Goal: Navigation & Orientation: Find specific page/section

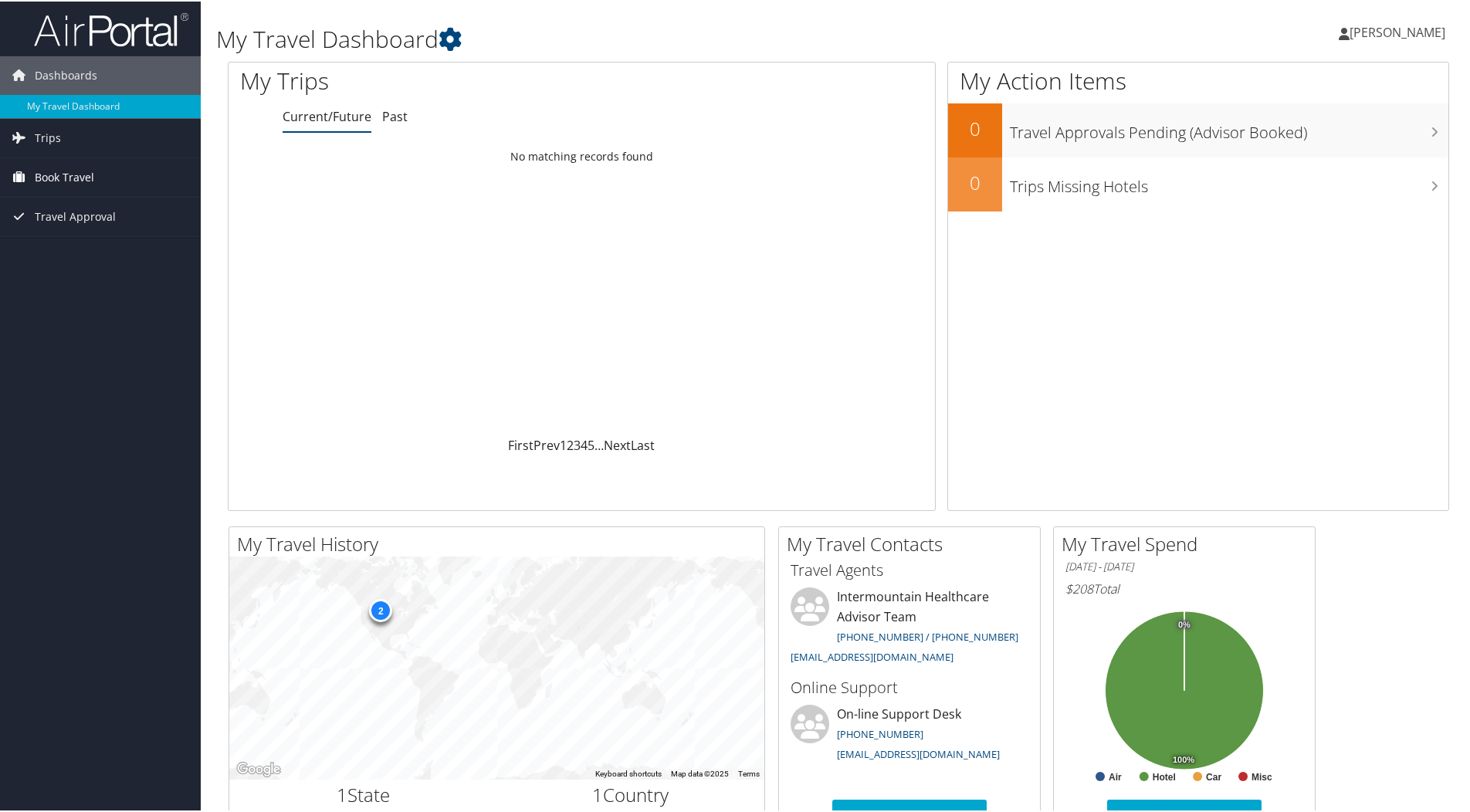
click at [85, 173] on span "Book Travel" at bounding box center [64, 176] width 60 height 38
click at [47, 135] on span "Trips" at bounding box center [47, 136] width 27 height 38
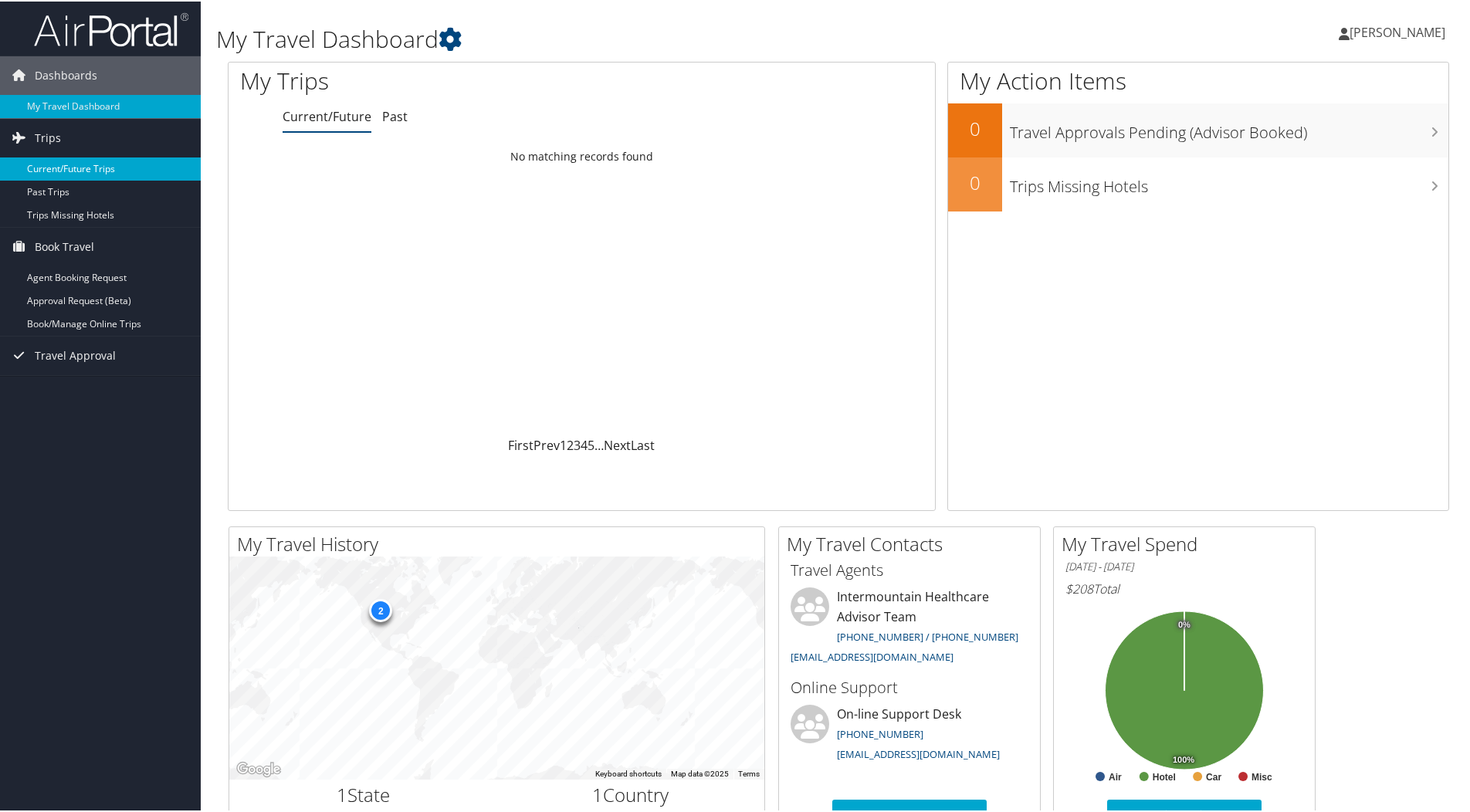
click at [121, 167] on link "Current/Future Trips" at bounding box center [100, 168] width 200 height 24
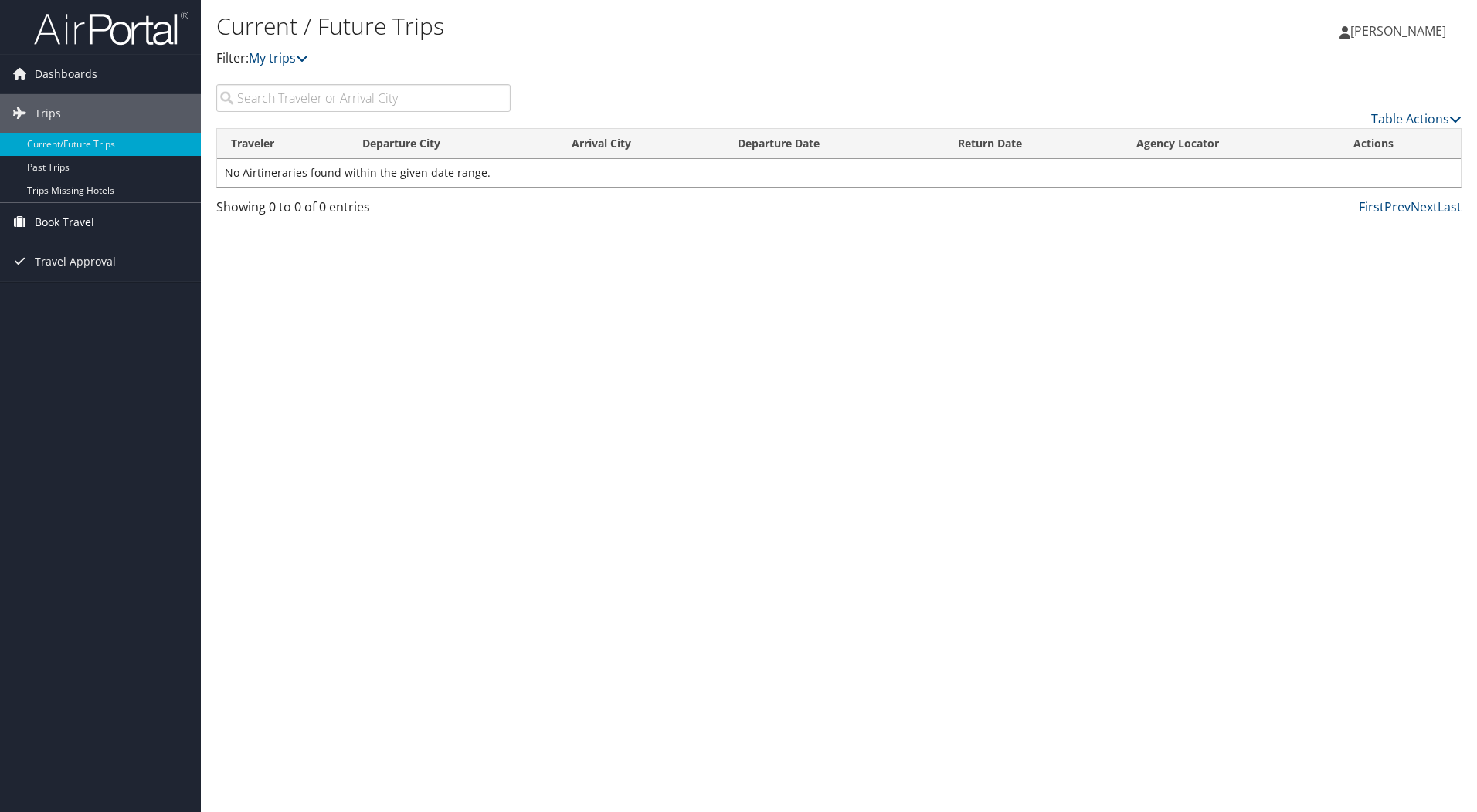
click at [85, 222] on span "Book Travel" at bounding box center [64, 222] width 60 height 38
click at [103, 301] on link "Book/Manage Online Trips" at bounding box center [100, 299] width 200 height 24
